Goal: Find specific page/section: Find specific page/section

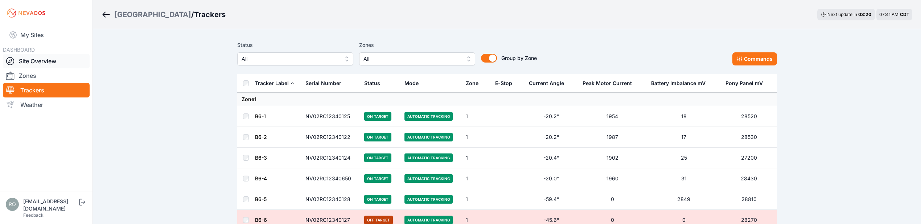
click at [11, 58] on icon at bounding box center [10, 61] width 9 height 9
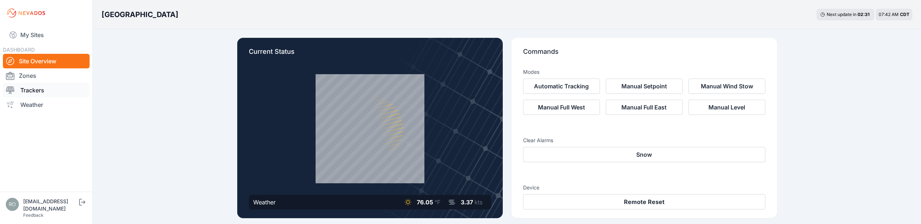
click at [28, 91] on link "Trackers" at bounding box center [46, 90] width 87 height 15
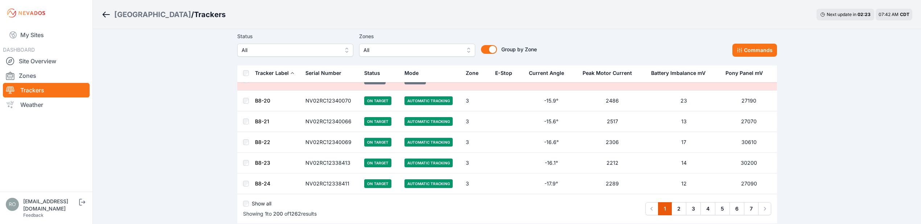
scroll to position [4129, 0]
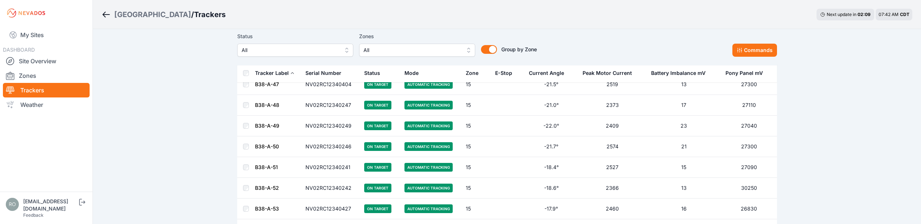
scroll to position [26248, 0]
